Goal: Task Accomplishment & Management: Manage account settings

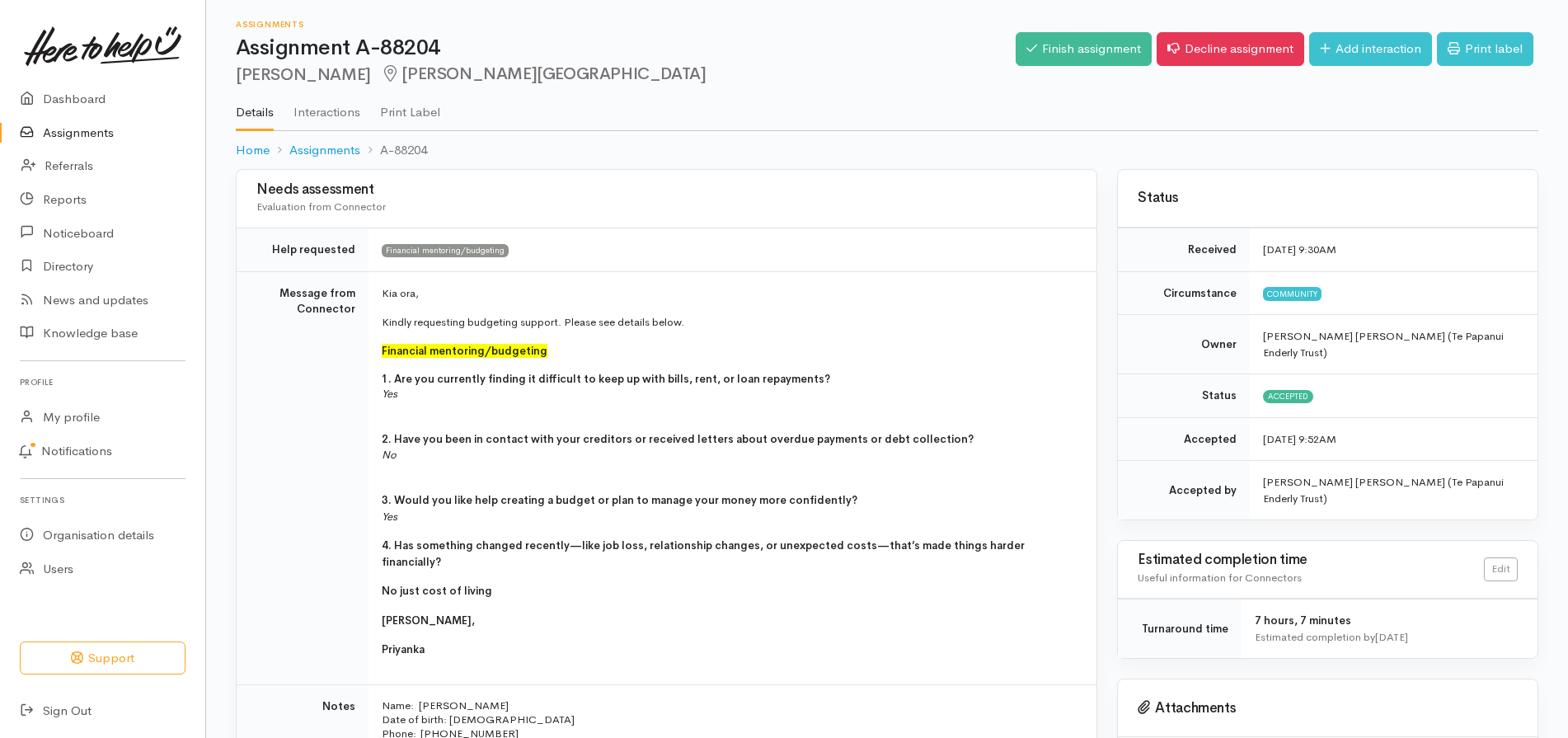
scroll to position [645, 0]
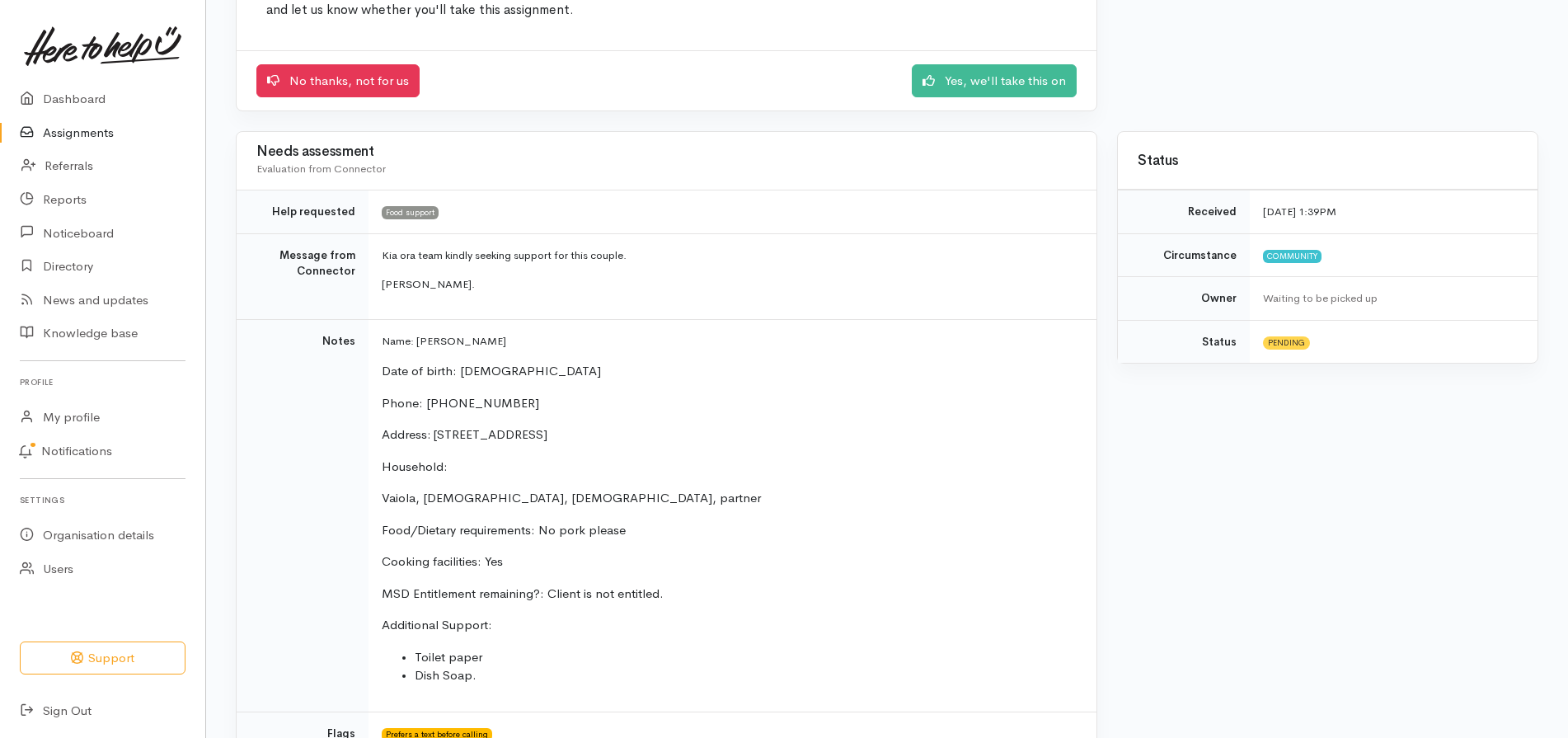
scroll to position [177, 0]
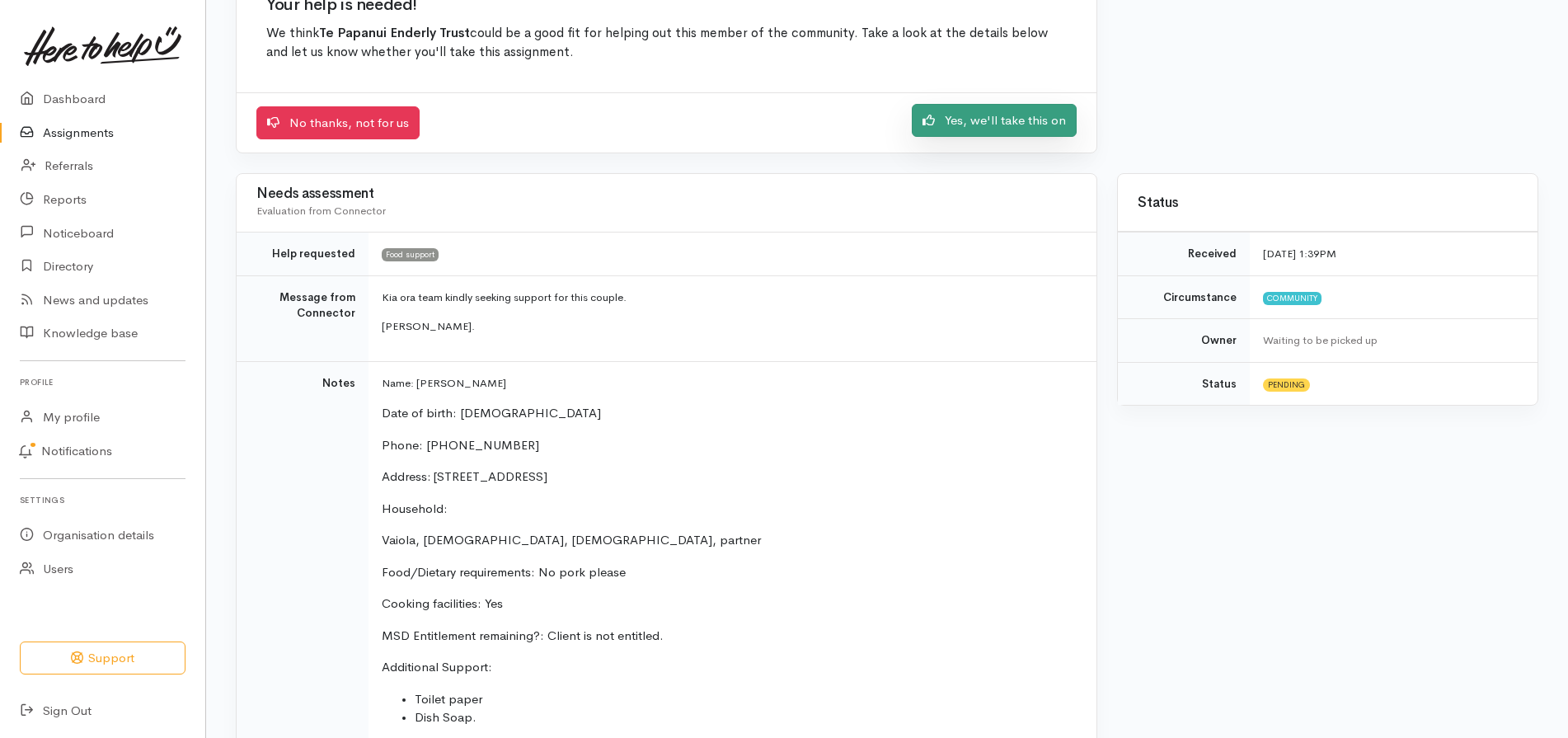
click at [999, 123] on link "Yes, we'll take this on" at bounding box center [994, 120] width 165 height 33
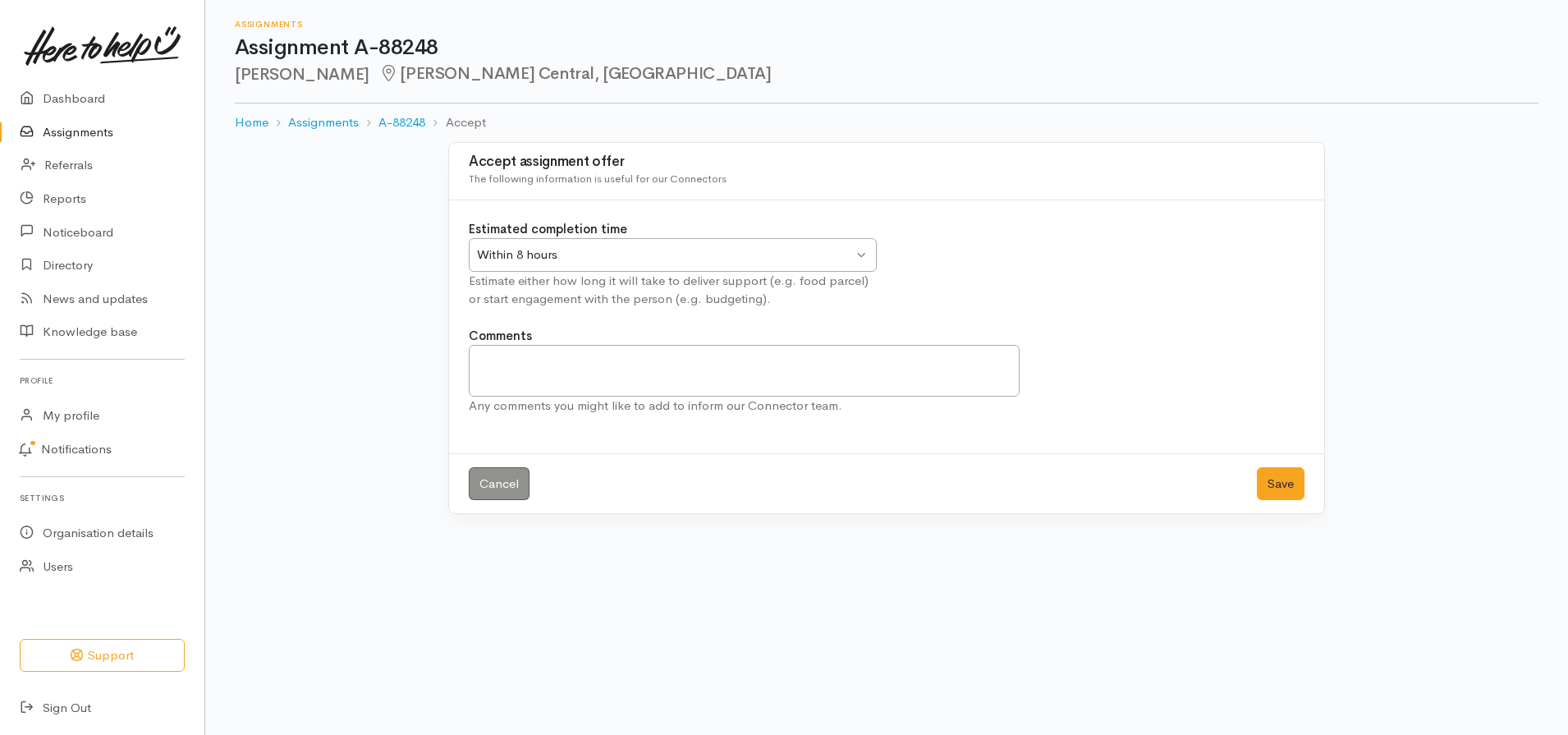
click at [860, 256] on div "Within 8 hours Within 8 hours" at bounding box center [673, 254] width 408 height 33
click at [532, 369] on textarea "Comments" at bounding box center [743, 370] width 551 height 52
click at [646, 376] on textarea "Comments" at bounding box center [743, 370] width 551 height 52
type textarea "Delivery Tuesday between 1.30 and 3pm"
click at [1280, 475] on button "Save" at bounding box center [1280, 483] width 48 height 33
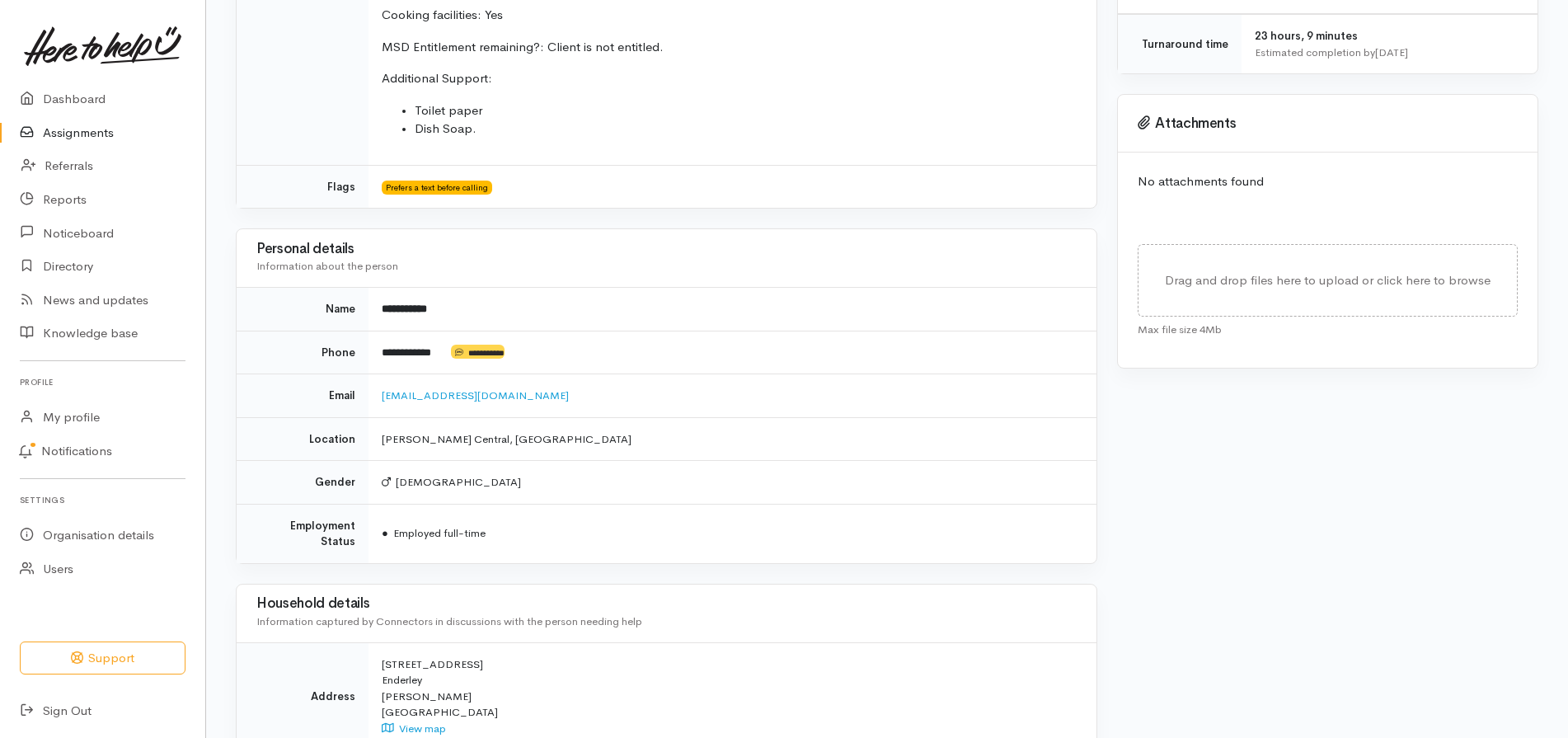
scroll to position [645, 0]
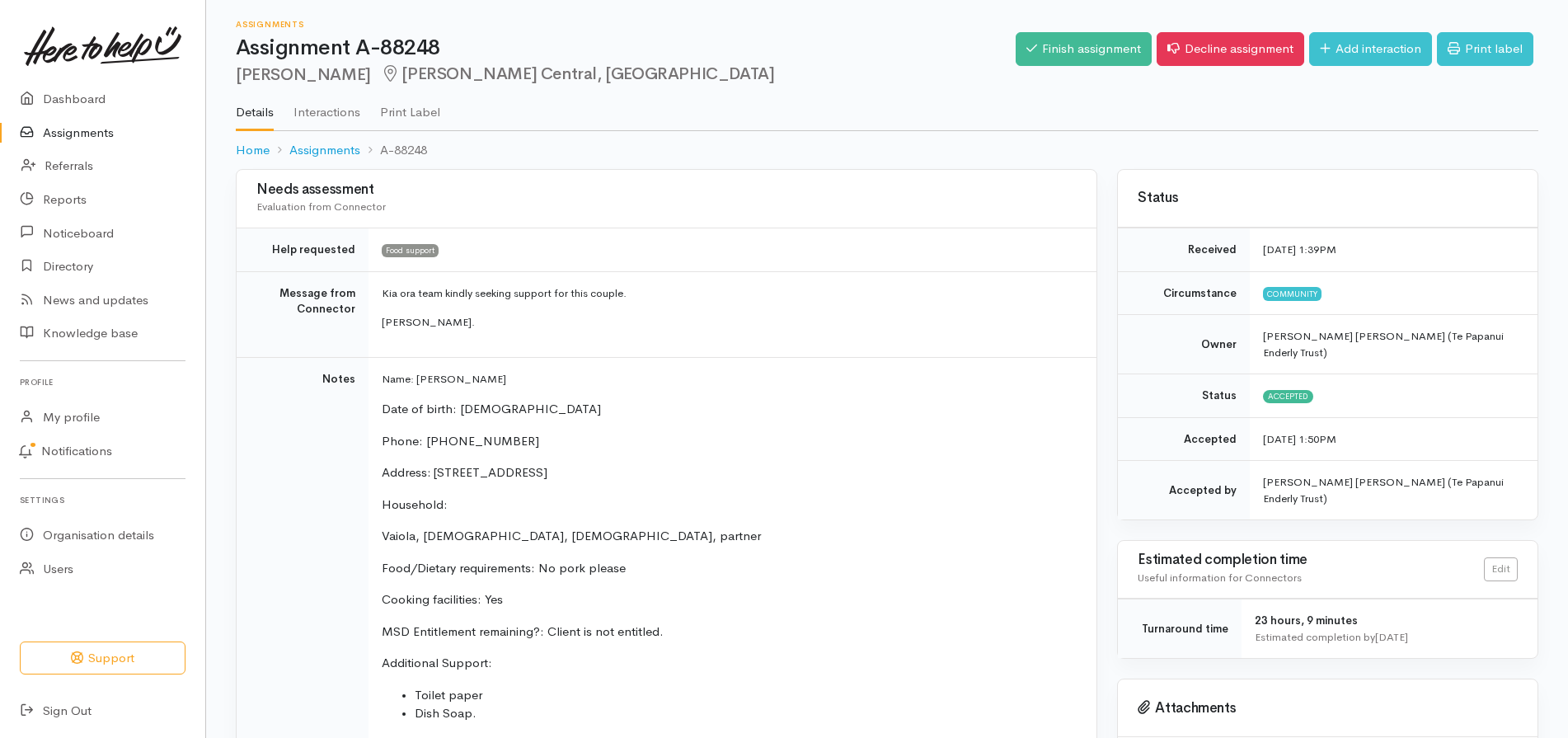
scroll to position [645, 0]
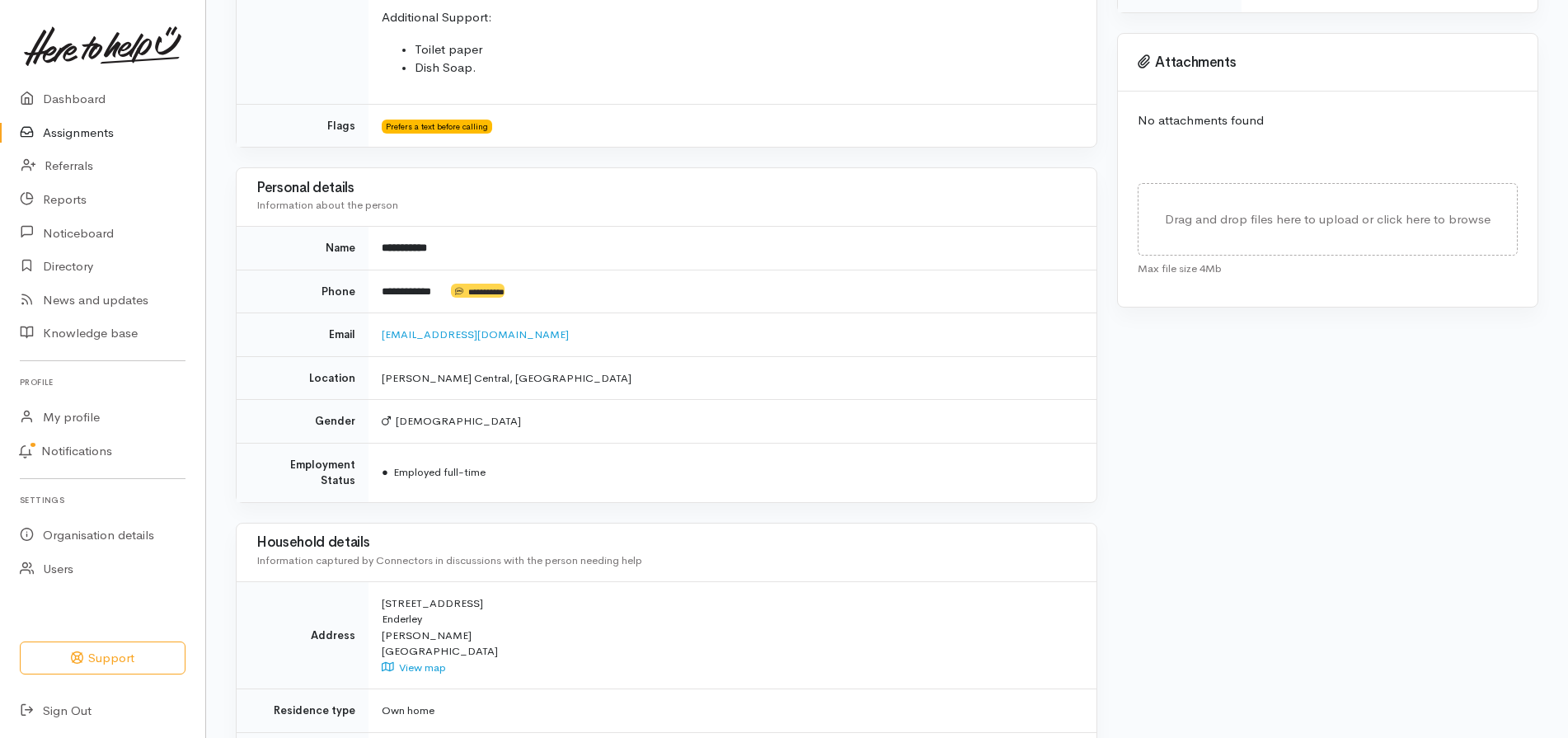
drag, startPoint x: 1566, startPoint y: 359, endPoint x: 1578, endPoint y: 390, distance: 33.2
